Goal: Share content

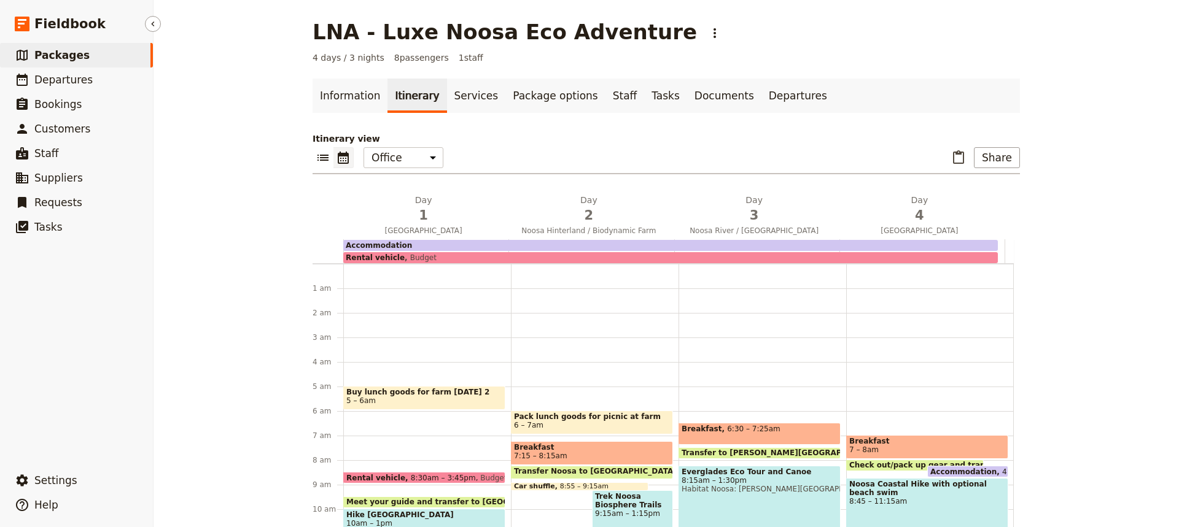
scroll to position [111, 0]
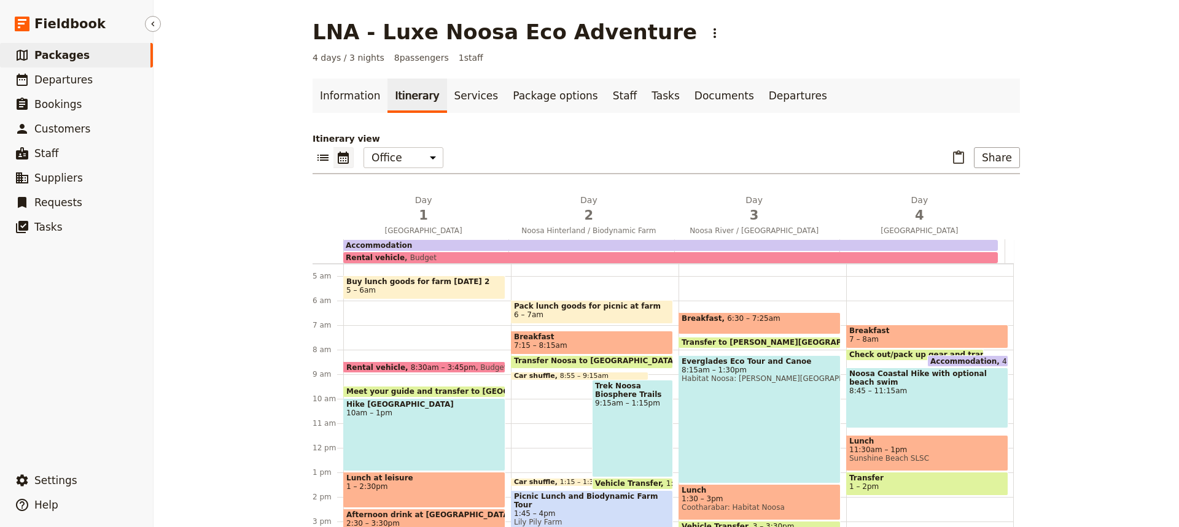
click at [58, 57] on span "Packages" at bounding box center [61, 55] width 55 height 12
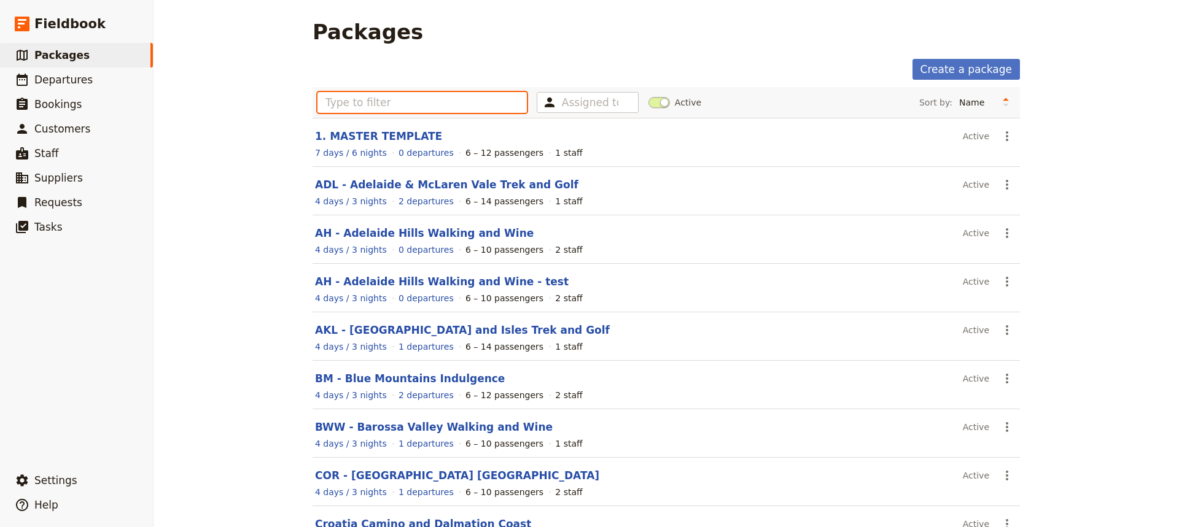
click at [332, 102] on input "text" at bounding box center [421, 102] width 209 height 21
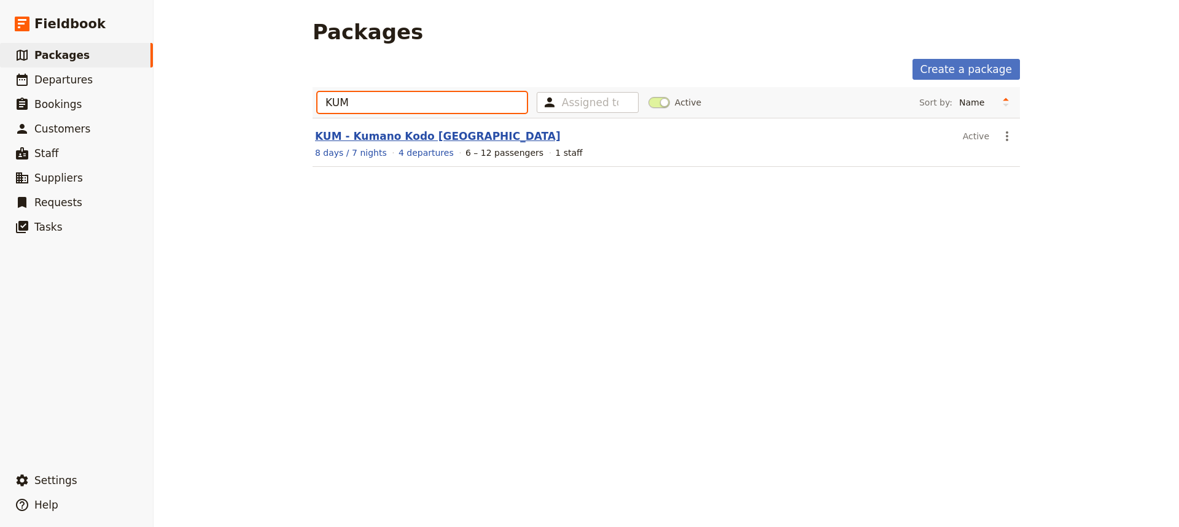
type input "KUM"
click at [366, 138] on link "KUM - Kumano Kodo [GEOGRAPHIC_DATA]" at bounding box center [438, 136] width 246 height 12
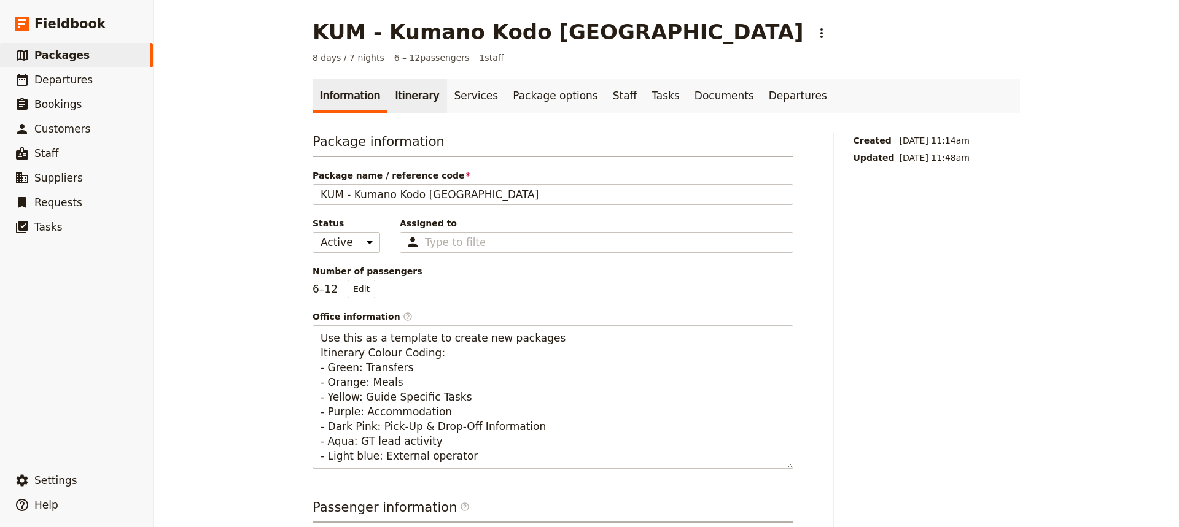
click at [404, 102] on link "Itinerary" at bounding box center [416, 96] width 59 height 34
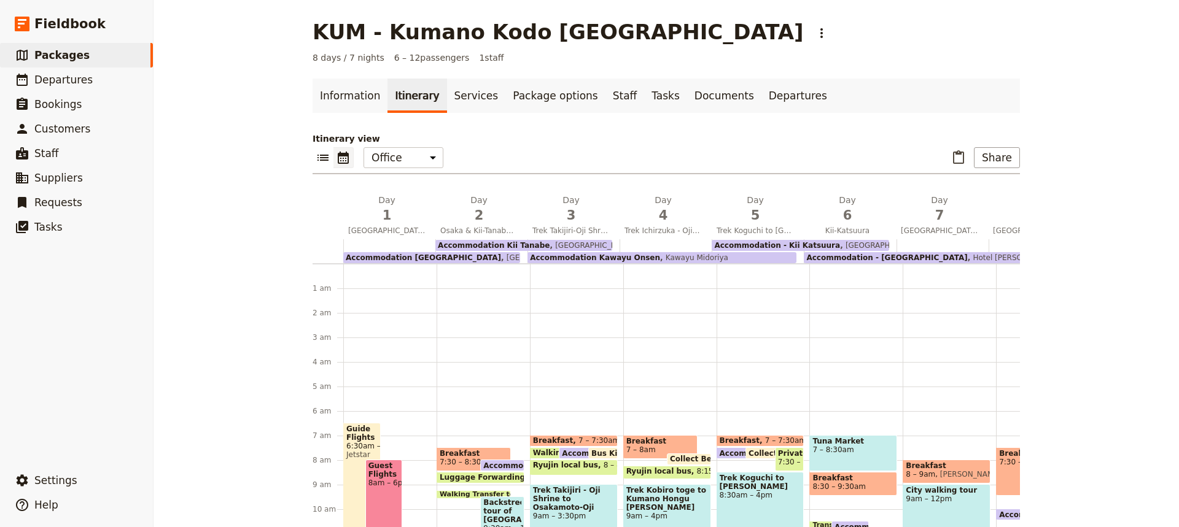
scroll to position [147, 0]
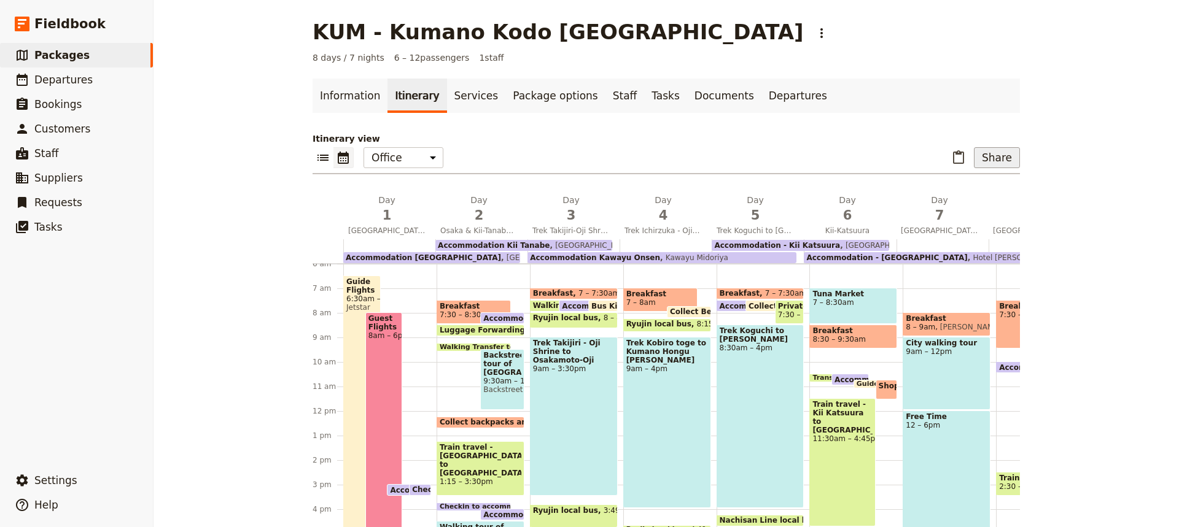
click at [990, 162] on button "Share" at bounding box center [997, 157] width 46 height 21
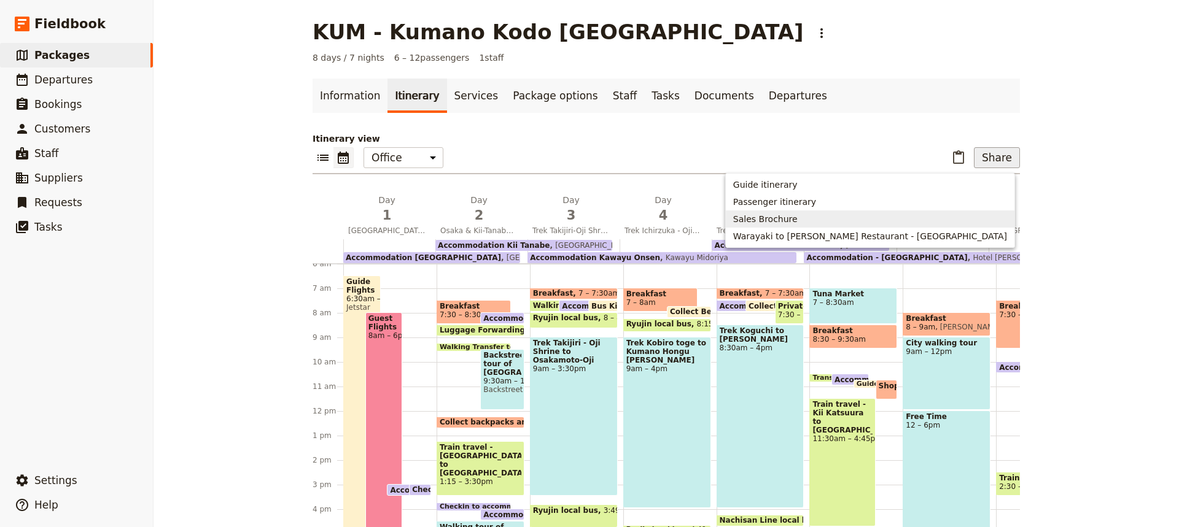
click at [798, 219] on span "Sales Brochure" at bounding box center [765, 219] width 64 height 12
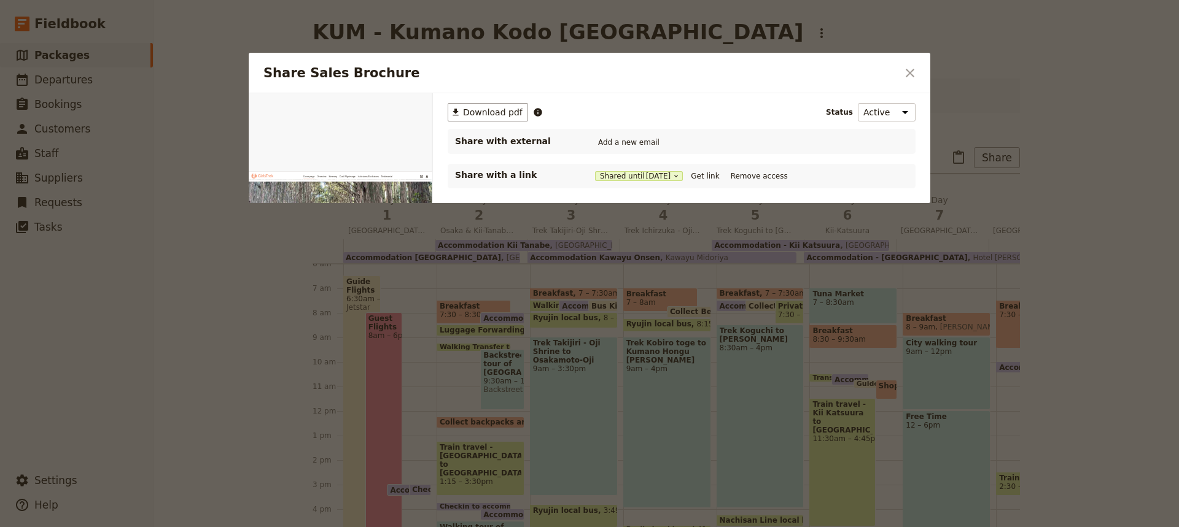
scroll to position [0, 0]
click at [710, 176] on button "Get link" at bounding box center [705, 176] width 34 height 14
